Goal: Transaction & Acquisition: Purchase product/service

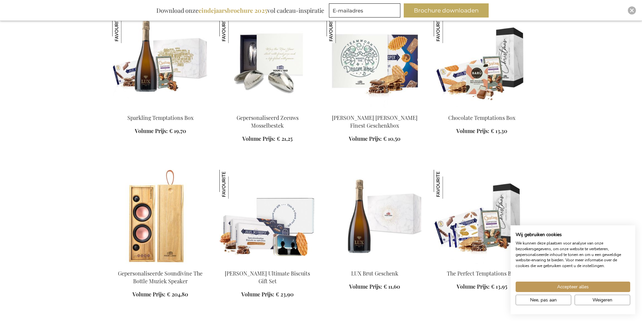
scroll to position [506, 0]
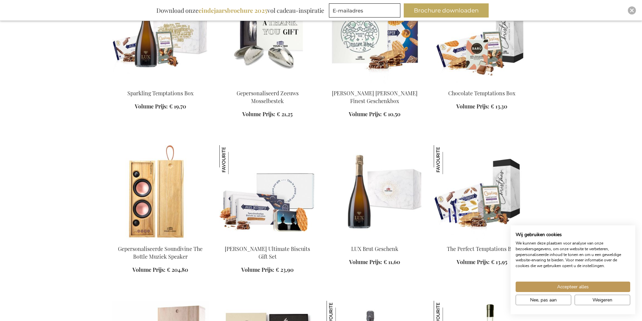
click at [282, 50] on img at bounding box center [267, 37] width 96 height 94
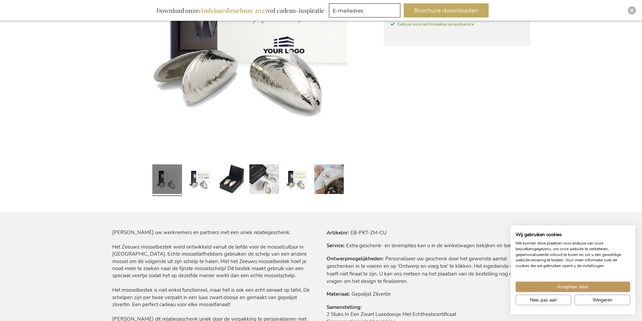
scroll to position [223, 0]
click at [257, 177] on link at bounding box center [264, 179] width 30 height 37
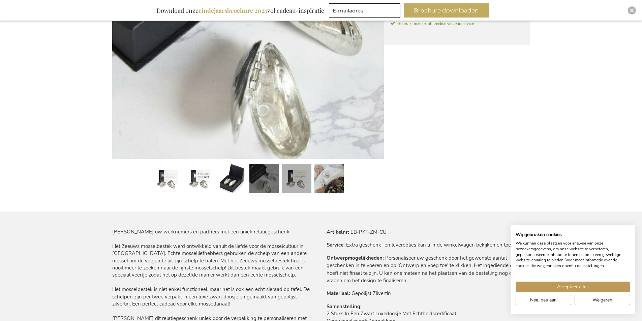
click at [294, 181] on link at bounding box center [297, 179] width 30 height 37
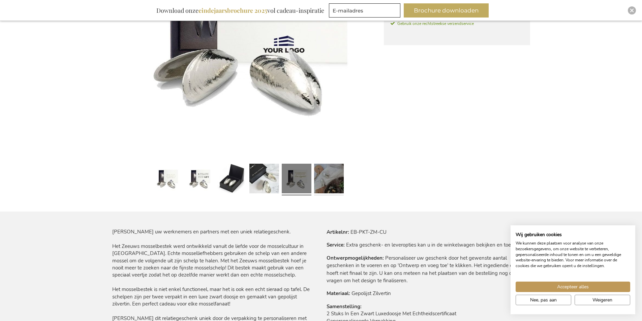
click at [321, 184] on link at bounding box center [329, 179] width 30 height 37
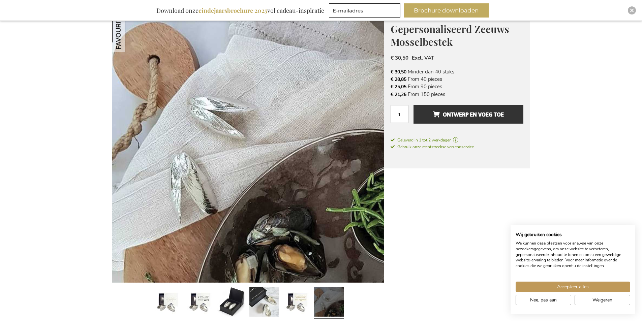
scroll to position [89, 0]
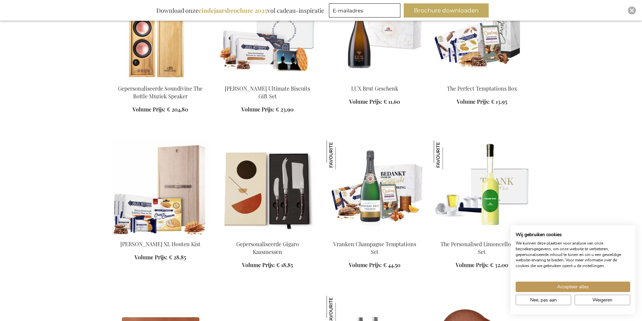
scroll to position [664, 0]
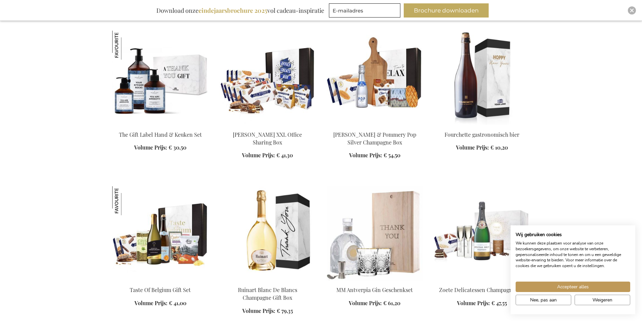
scroll to position [1270, 0]
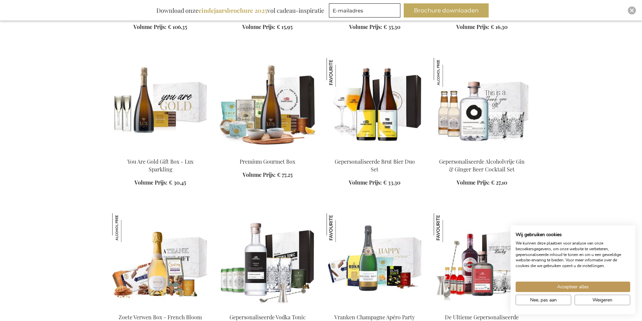
scroll to position [1810, 0]
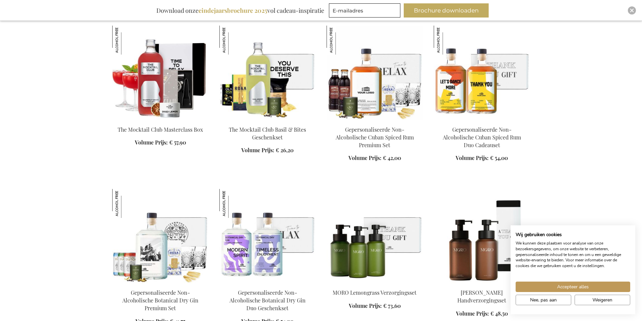
scroll to position [2180, 0]
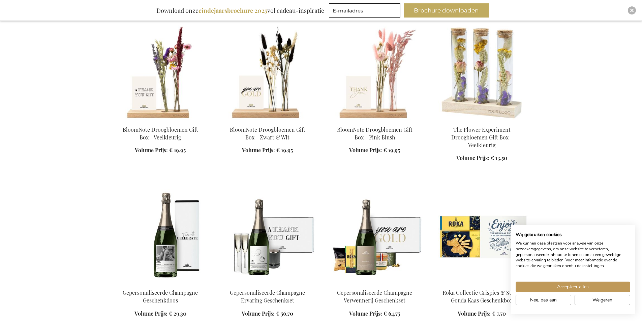
scroll to position [4304, 0]
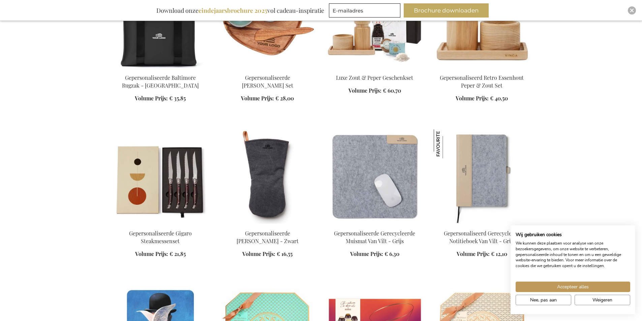
scroll to position [7539, 0]
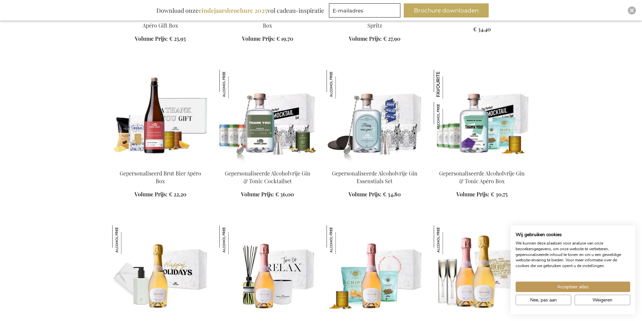
scroll to position [8078, 0]
